Goal: Use online tool/utility: Use online tool/utility

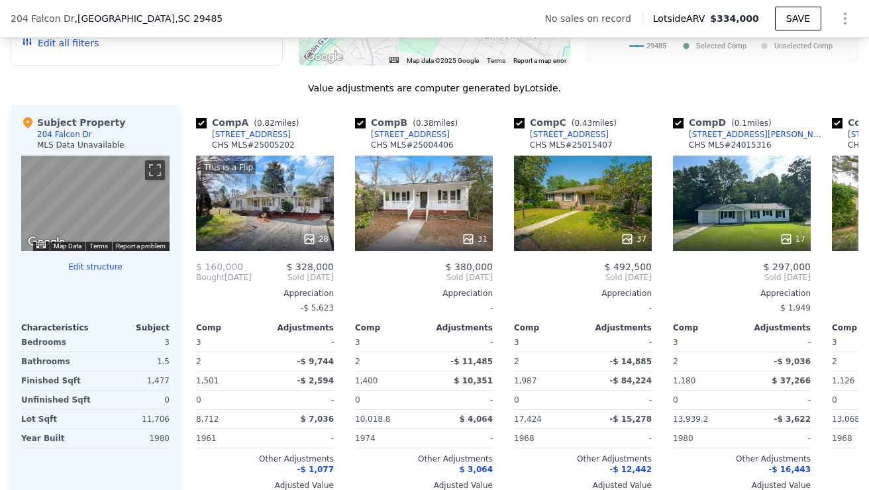
scroll to position [1219, 0]
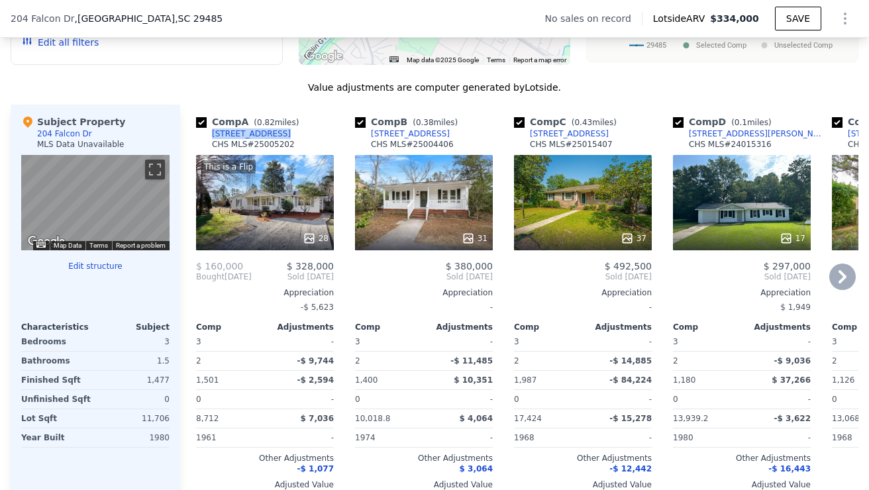
drag, startPoint x: 287, startPoint y: 144, endPoint x: 208, endPoint y: 145, distance: 79.5
click at [208, 145] on div "Comp A ( 0.82 miles) [STREET_ADDRESS] MLS # 25005202" at bounding box center [265, 135] width 138 height 40
copy div "[STREET_ADDRESS]"
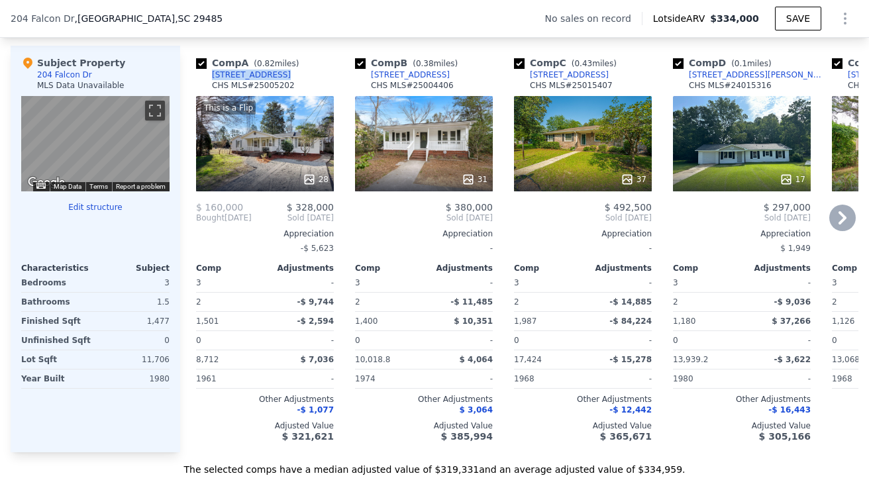
scroll to position [1287, 0]
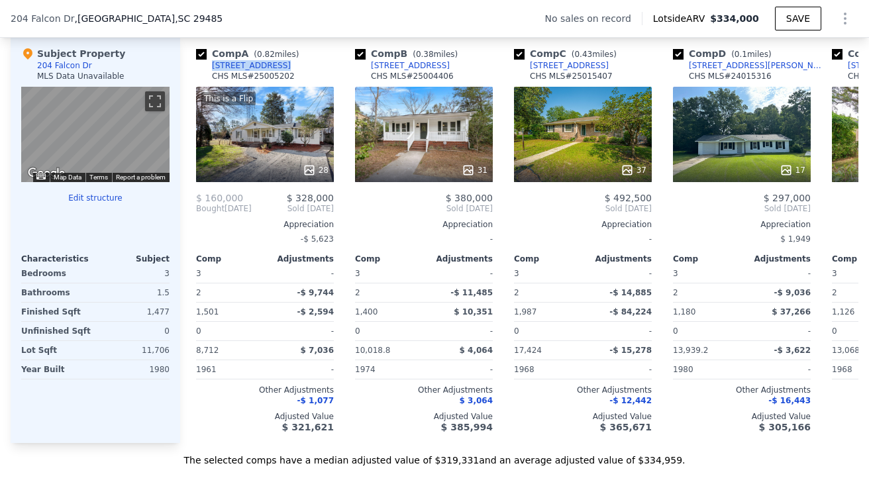
click at [104, 201] on button "Edit structure" at bounding box center [95, 198] width 148 height 11
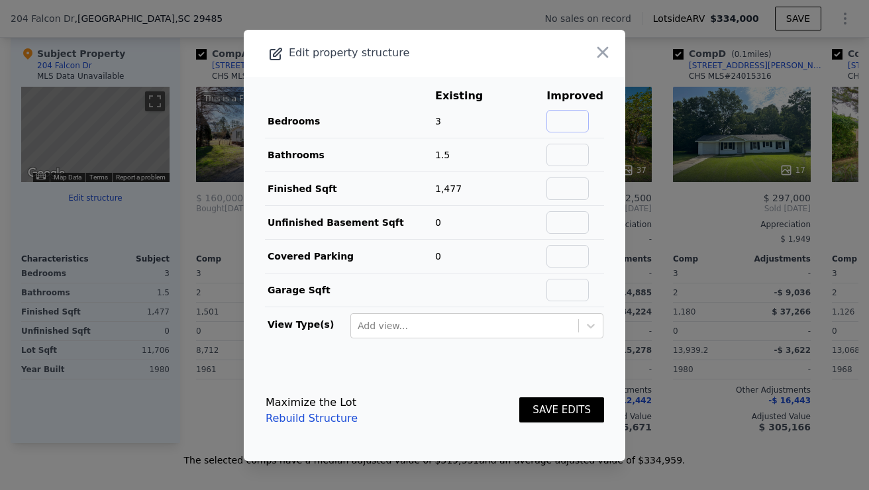
click at [572, 121] on input "text" at bounding box center [567, 121] width 42 height 23
type input "4"
click at [577, 152] on input "text" at bounding box center [567, 155] width 42 height 23
type input "2"
click at [551, 411] on button "SAVE EDITS" at bounding box center [561, 410] width 85 height 26
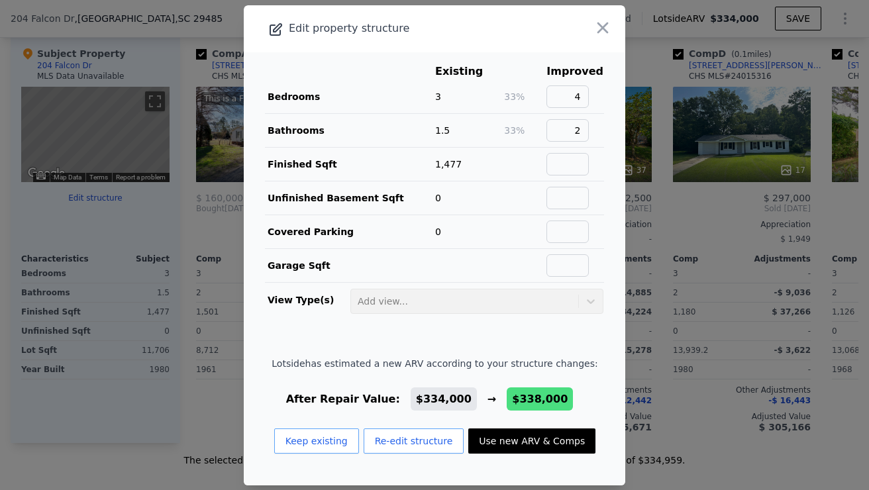
click at [517, 442] on button "Use new ARV & Comps" at bounding box center [531, 440] width 127 height 25
type input "$ 338,000"
type input "$ 33,767"
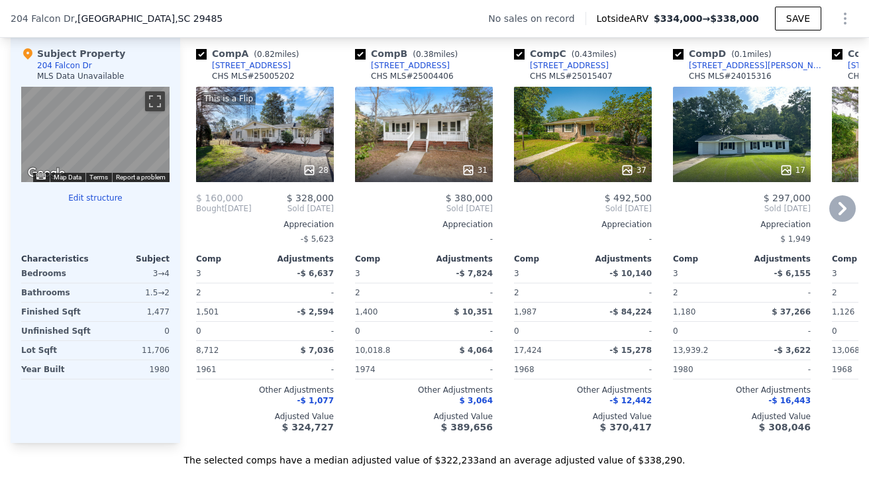
click at [358, 56] on input "checkbox" at bounding box center [360, 54] width 11 height 11
checkbox input "false"
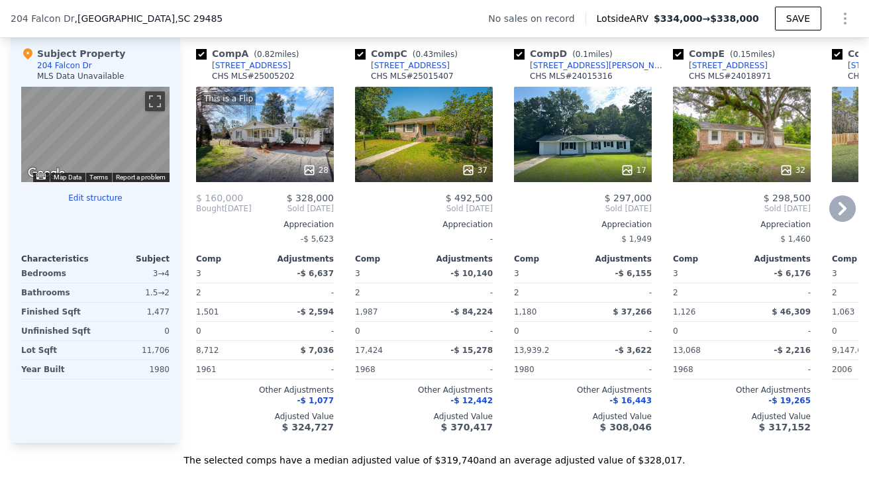
click at [361, 53] on input "checkbox" at bounding box center [360, 54] width 11 height 11
checkbox input "false"
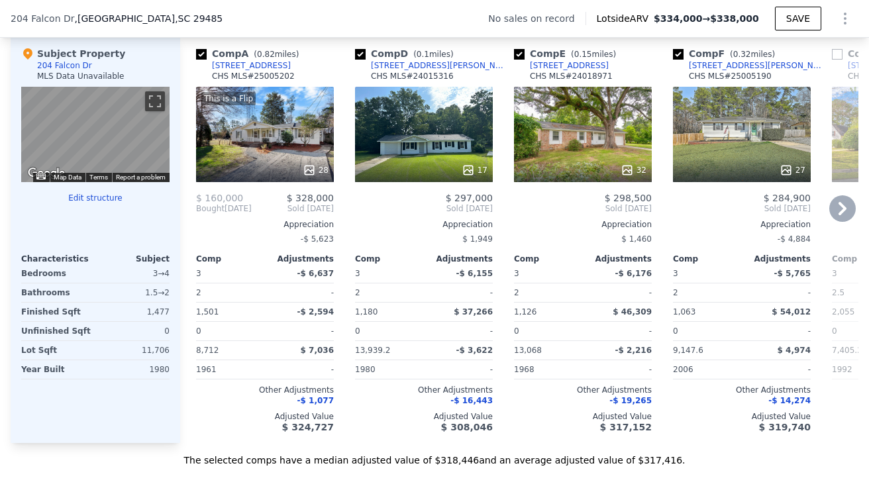
click at [519, 55] on input "checkbox" at bounding box center [519, 54] width 11 height 11
checkbox input "false"
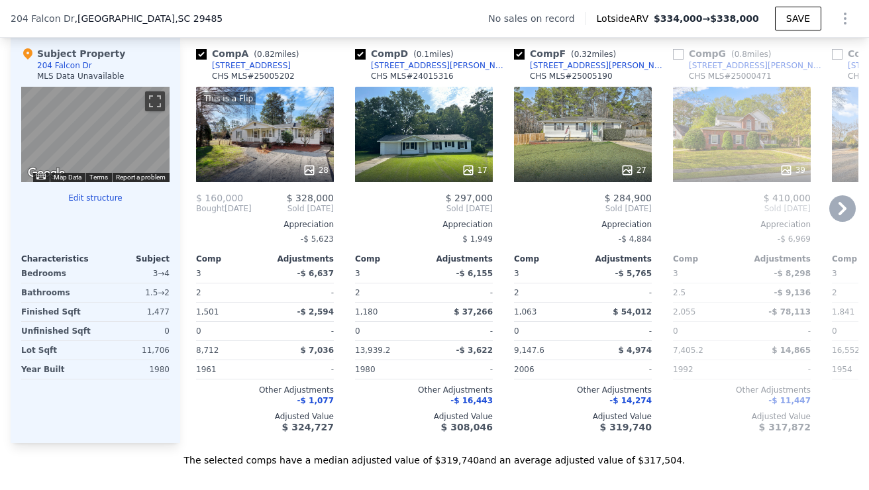
click at [521, 55] on input "checkbox" at bounding box center [519, 54] width 11 height 11
checkbox input "false"
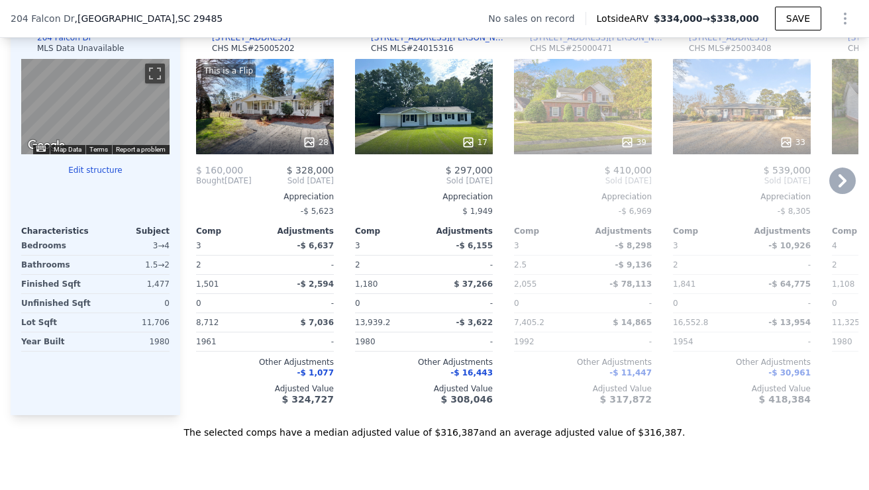
scroll to position [1318, 0]
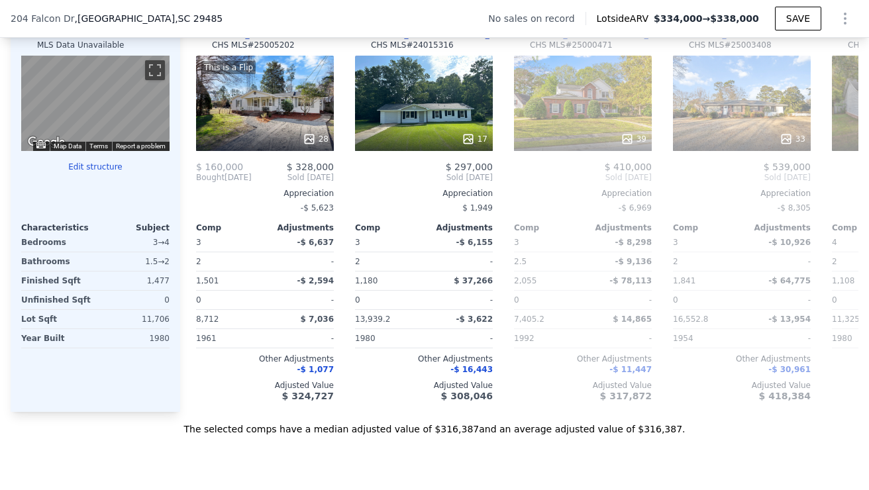
type input "$ 334,000"
type input "$ 30,002"
checkbox input "true"
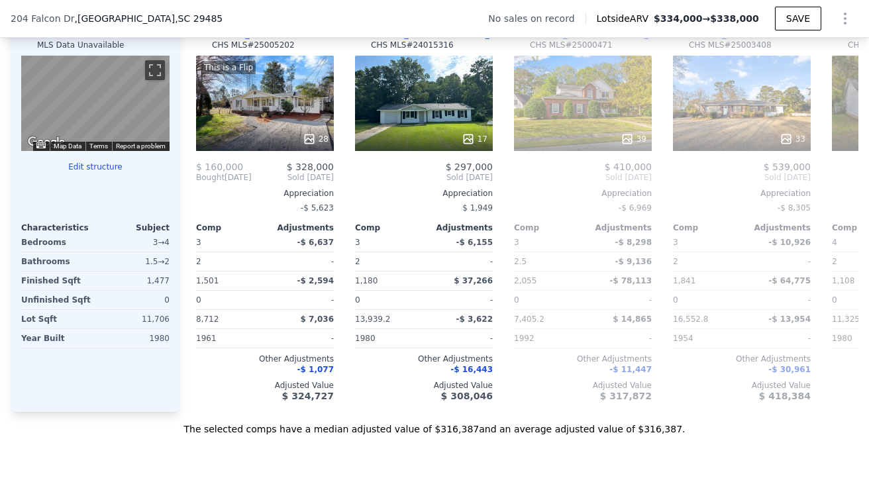
checkbox input "true"
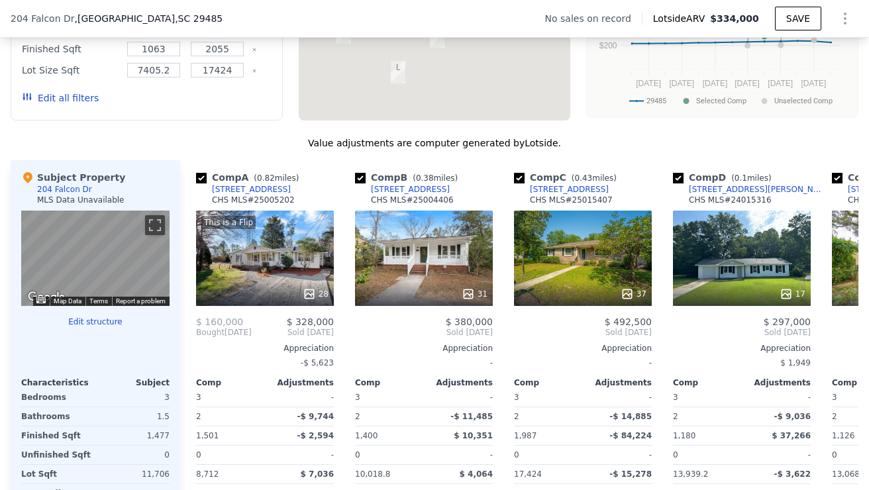
scroll to position [1157, 0]
